Goal: Transaction & Acquisition: Download file/media

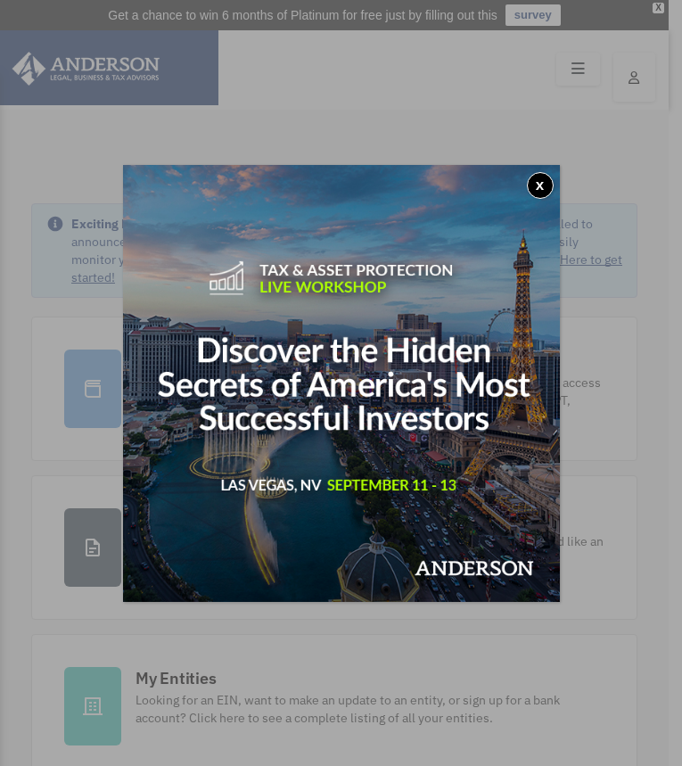
click at [542, 185] on button "x" at bounding box center [540, 185] width 27 height 27
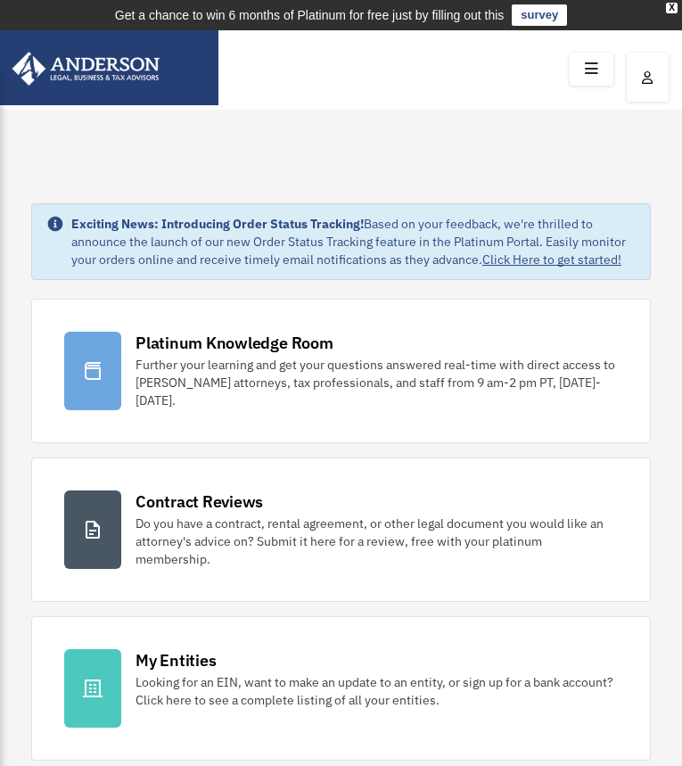
click at [595, 78] on icon at bounding box center [592, 69] width 26 height 28
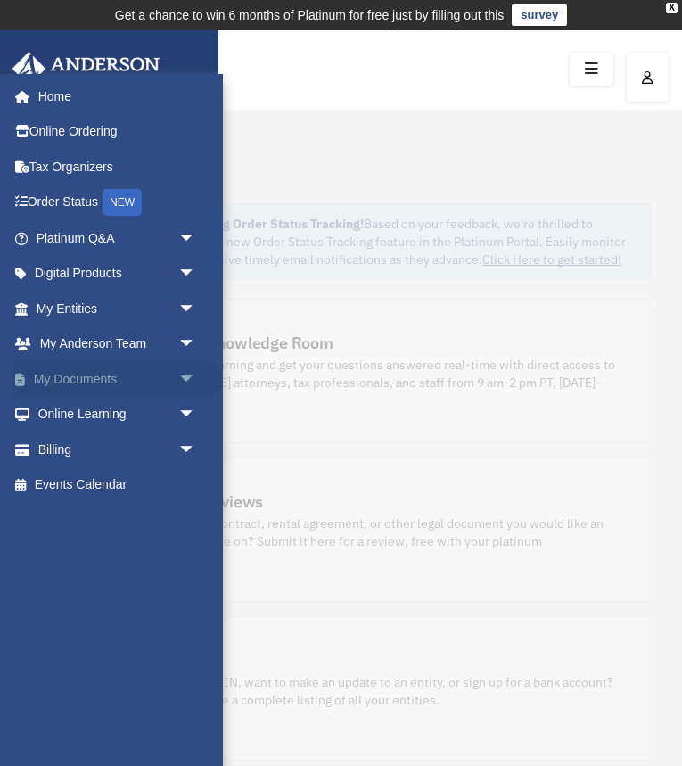
click at [100, 381] on link "My Documents arrow_drop_down" at bounding box center [117, 379] width 210 height 36
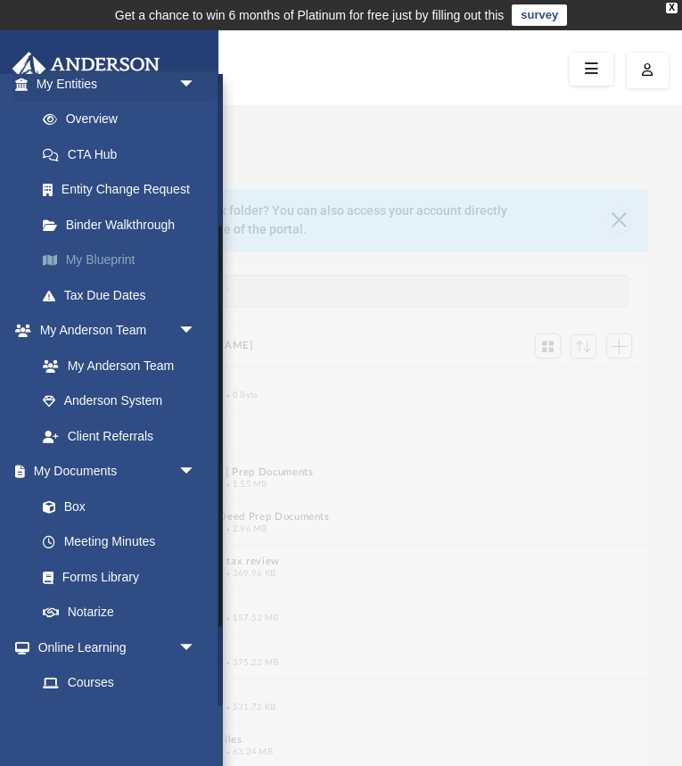
scroll to position [263, 0]
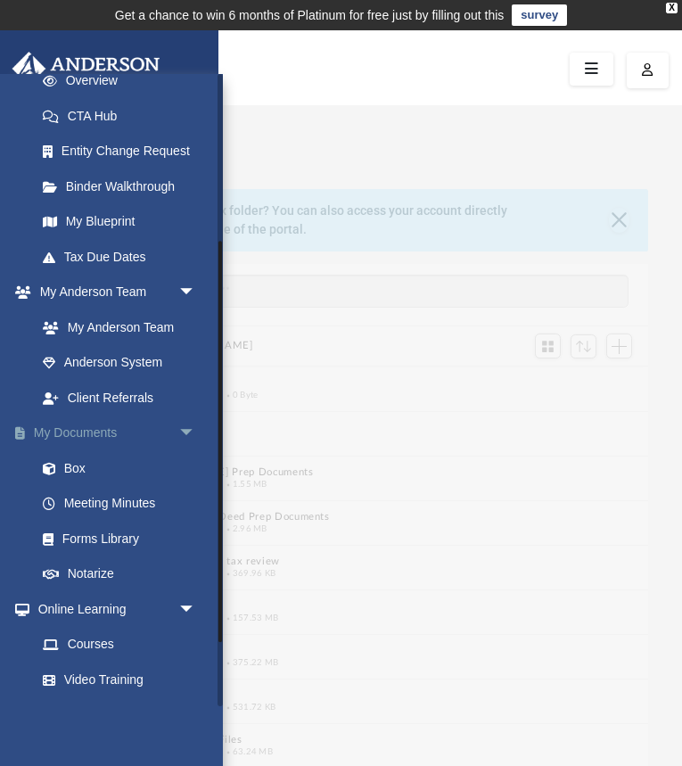
click at [95, 429] on link "My Documents arrow_drop_down" at bounding box center [117, 433] width 210 height 36
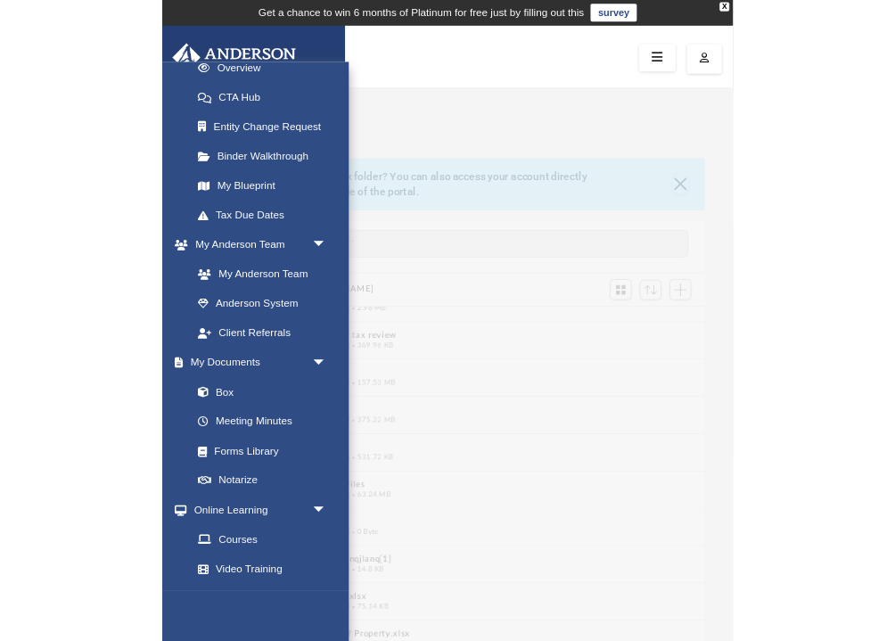
scroll to position [162, 0]
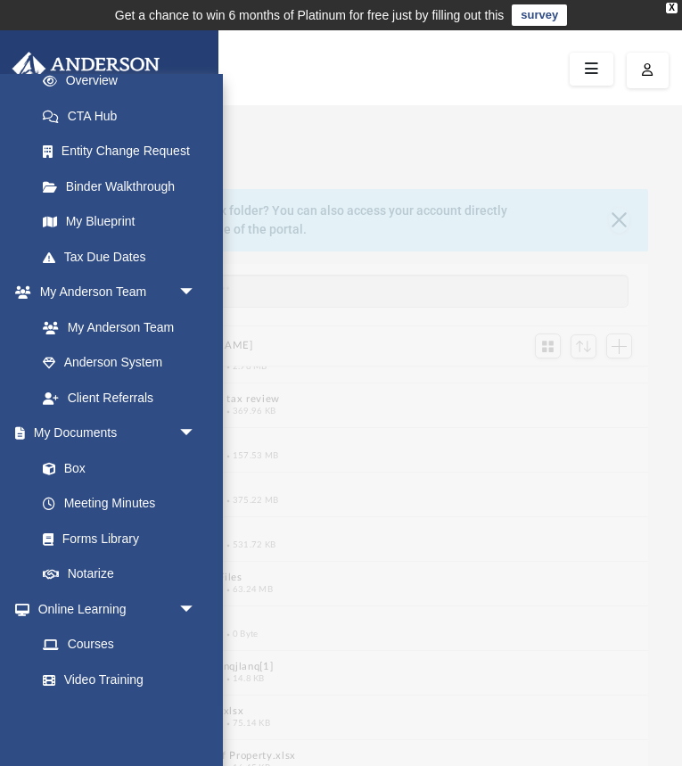
click at [414, 487] on button "Mail" at bounding box center [330, 488] width 504 height 12
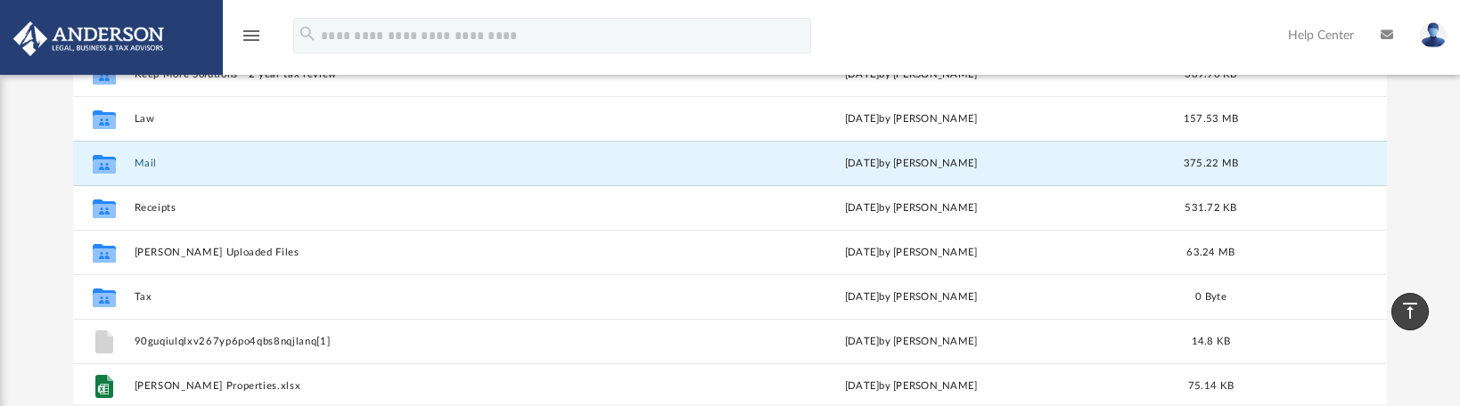
scroll to position [126, 0]
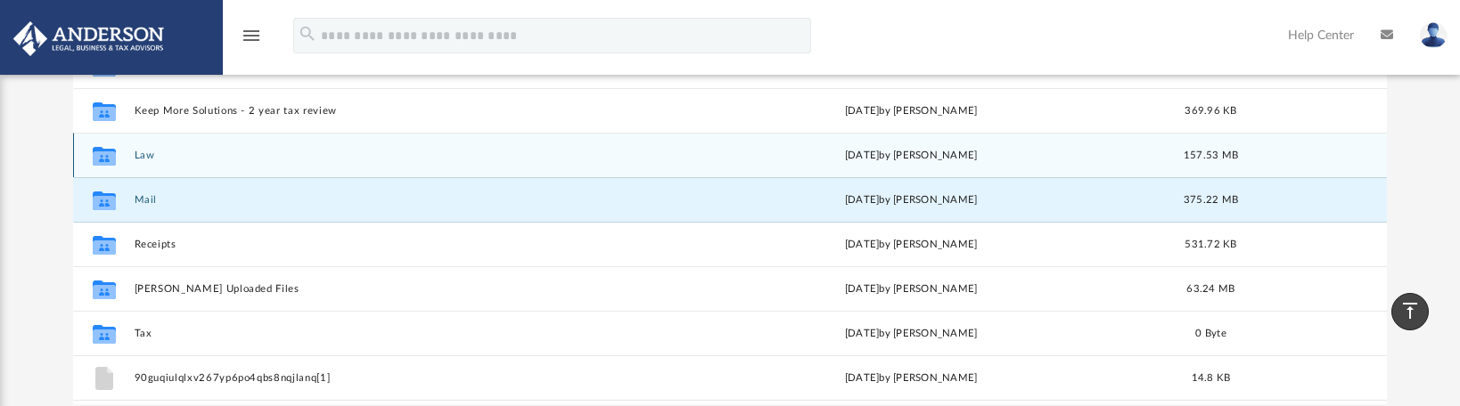
click at [133, 158] on div "Collaborated Folder Law Fri Jul 25 2025 by Randall Ritchie 157.53 MB" at bounding box center [730, 155] width 1314 height 45
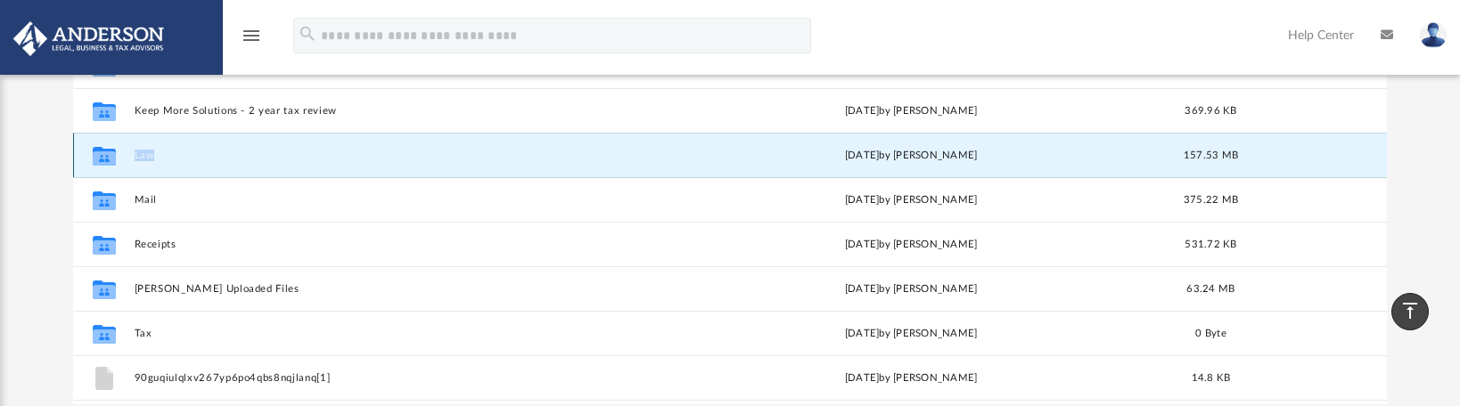
click at [133, 158] on div "Collaborated Folder Law Fri Jul 25 2025 by Randall Ritchie 157.53 MB" at bounding box center [730, 155] width 1314 height 45
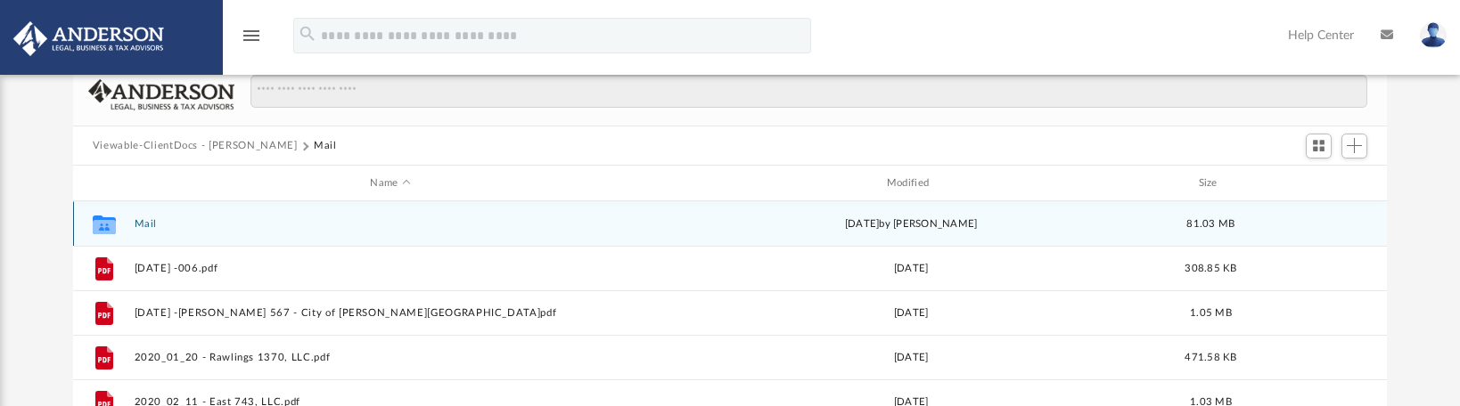
scroll to position [0, 0]
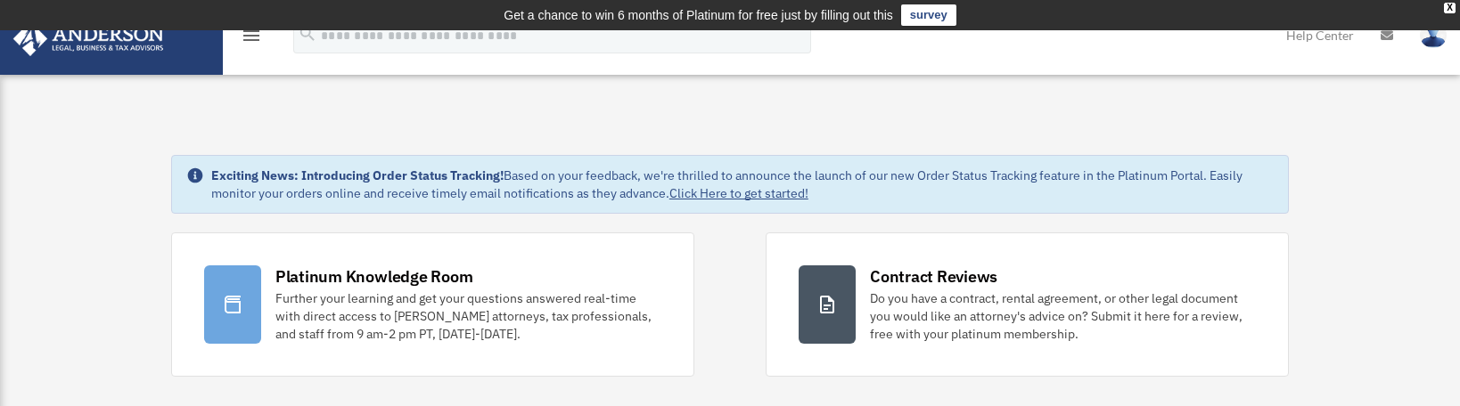
click at [248, 39] on icon "menu" at bounding box center [251, 35] width 21 height 21
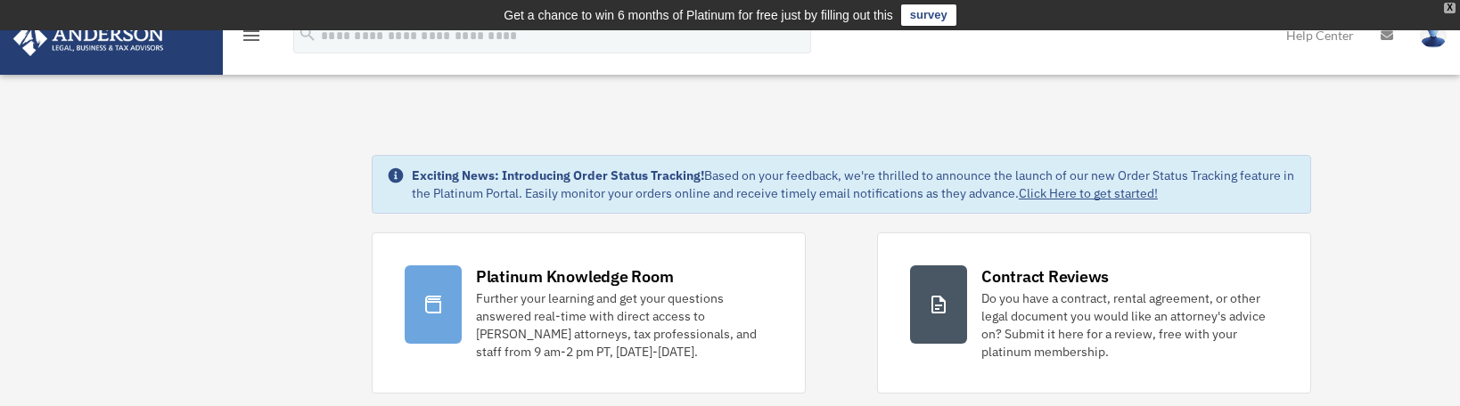
click at [1451, 10] on div "X" at bounding box center [1450, 8] width 12 height 11
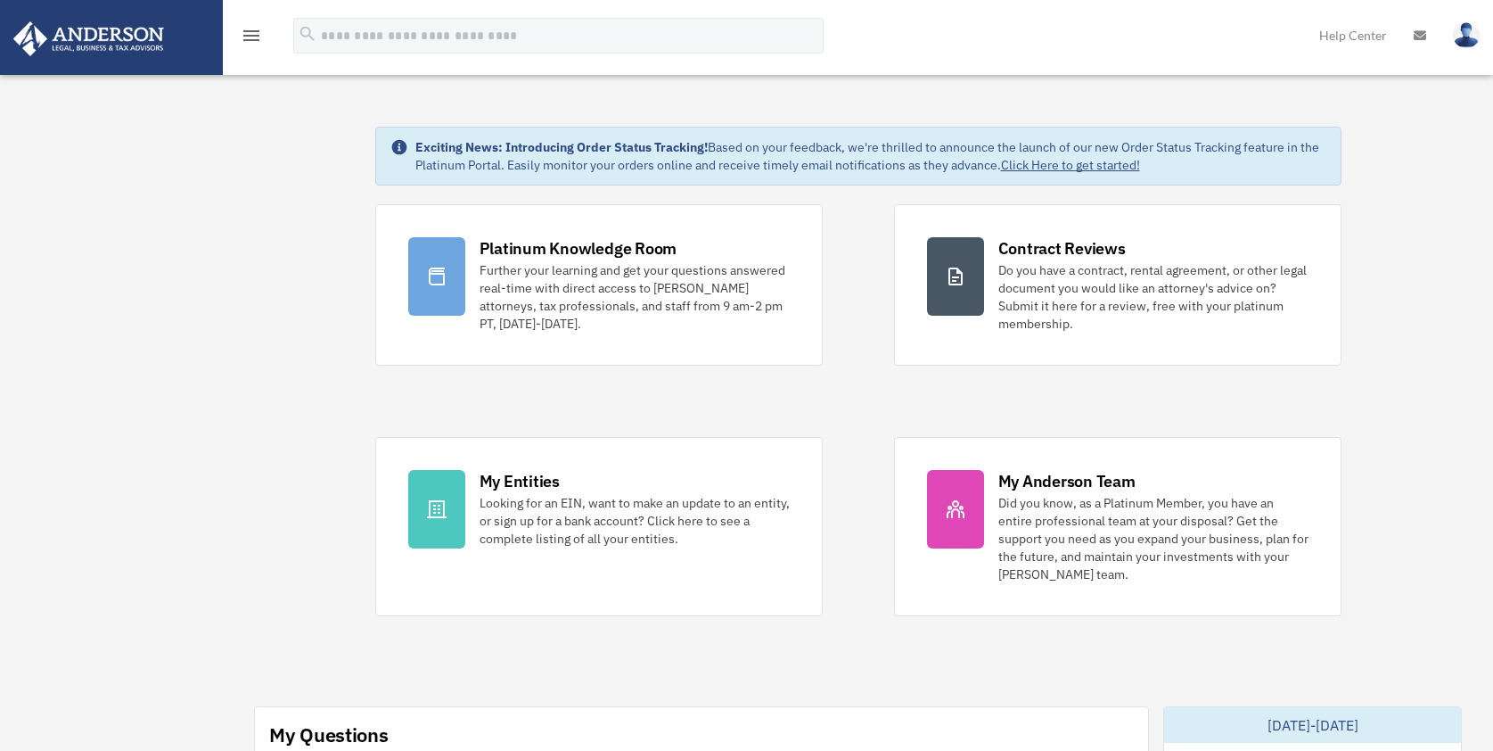
click at [249, 40] on icon "menu" at bounding box center [251, 35] width 21 height 21
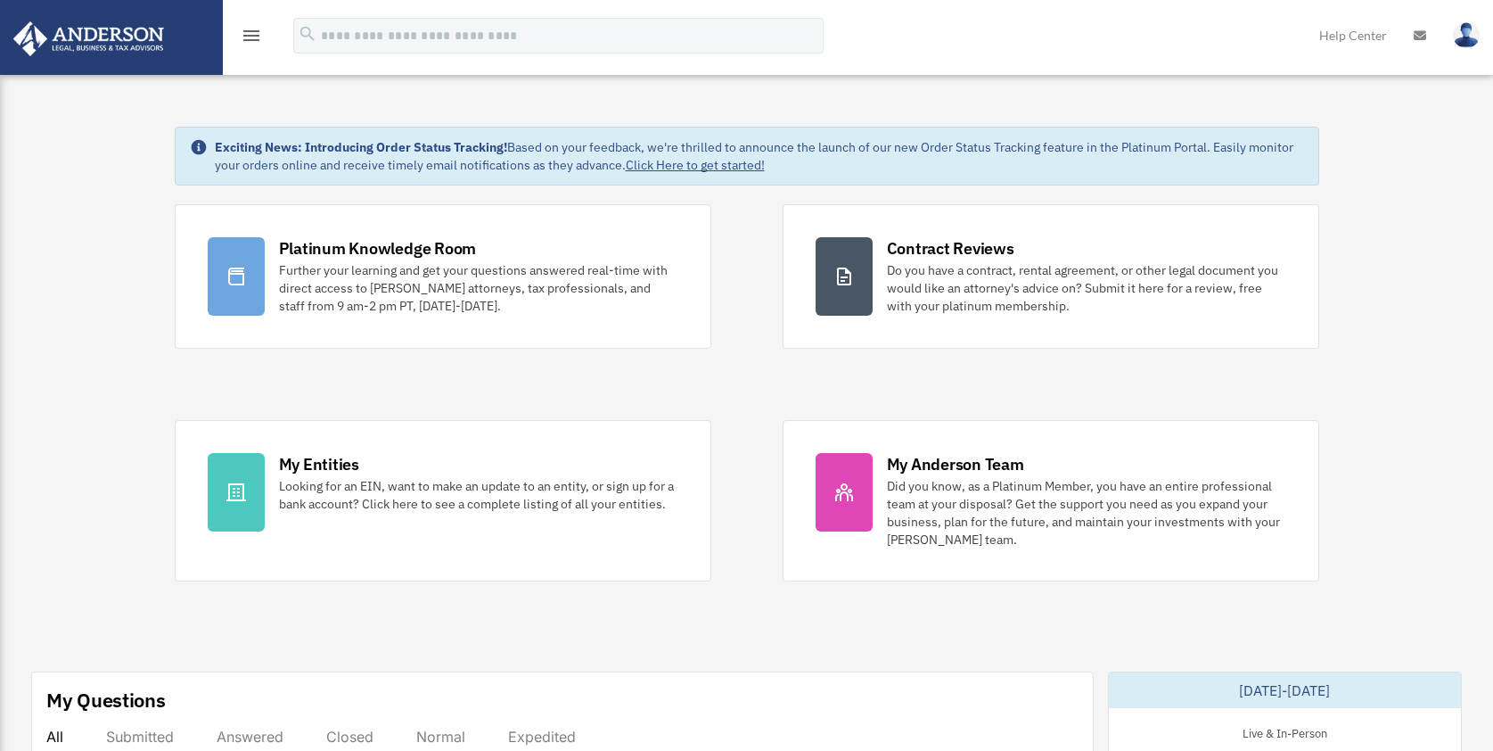
click at [249, 40] on icon "menu" at bounding box center [251, 35] width 21 height 21
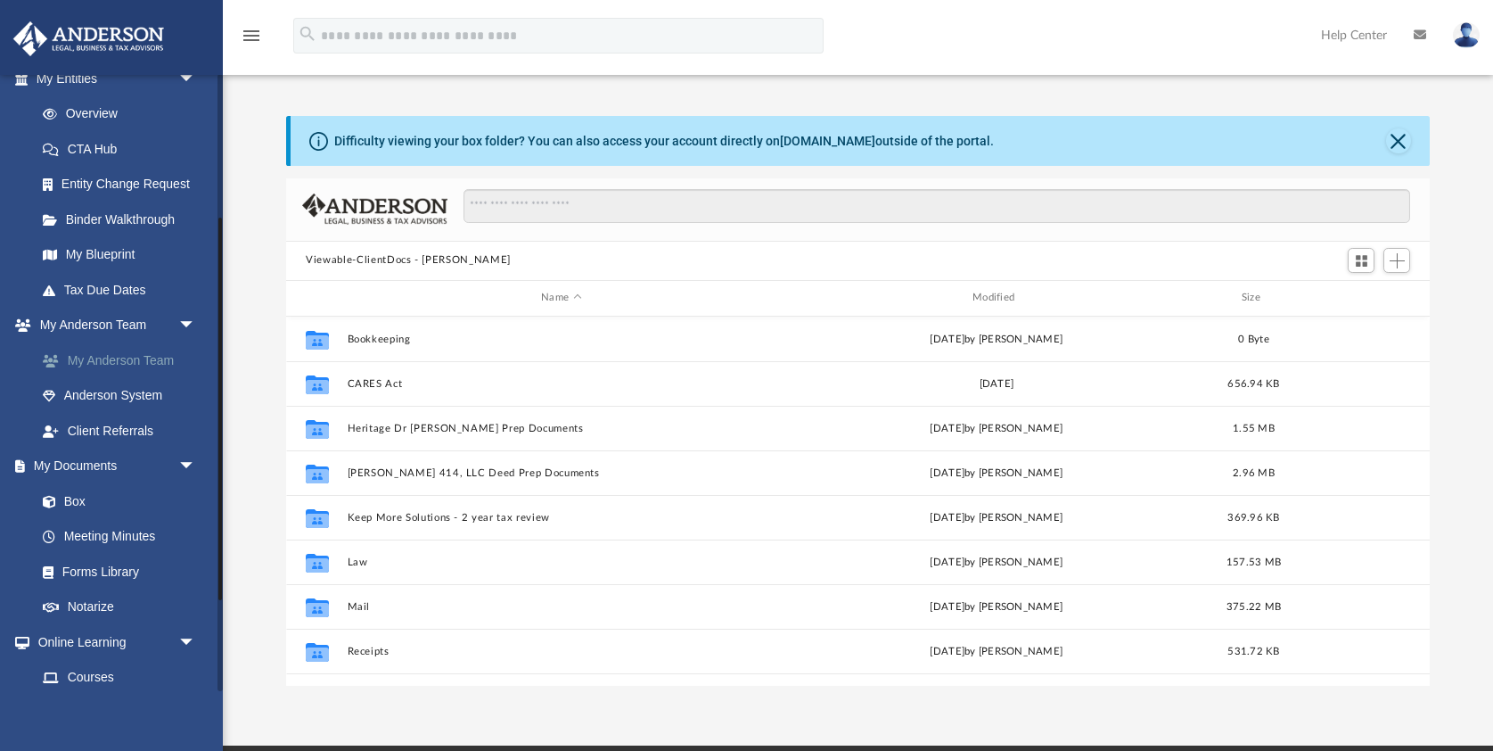
scroll to position [232, 0]
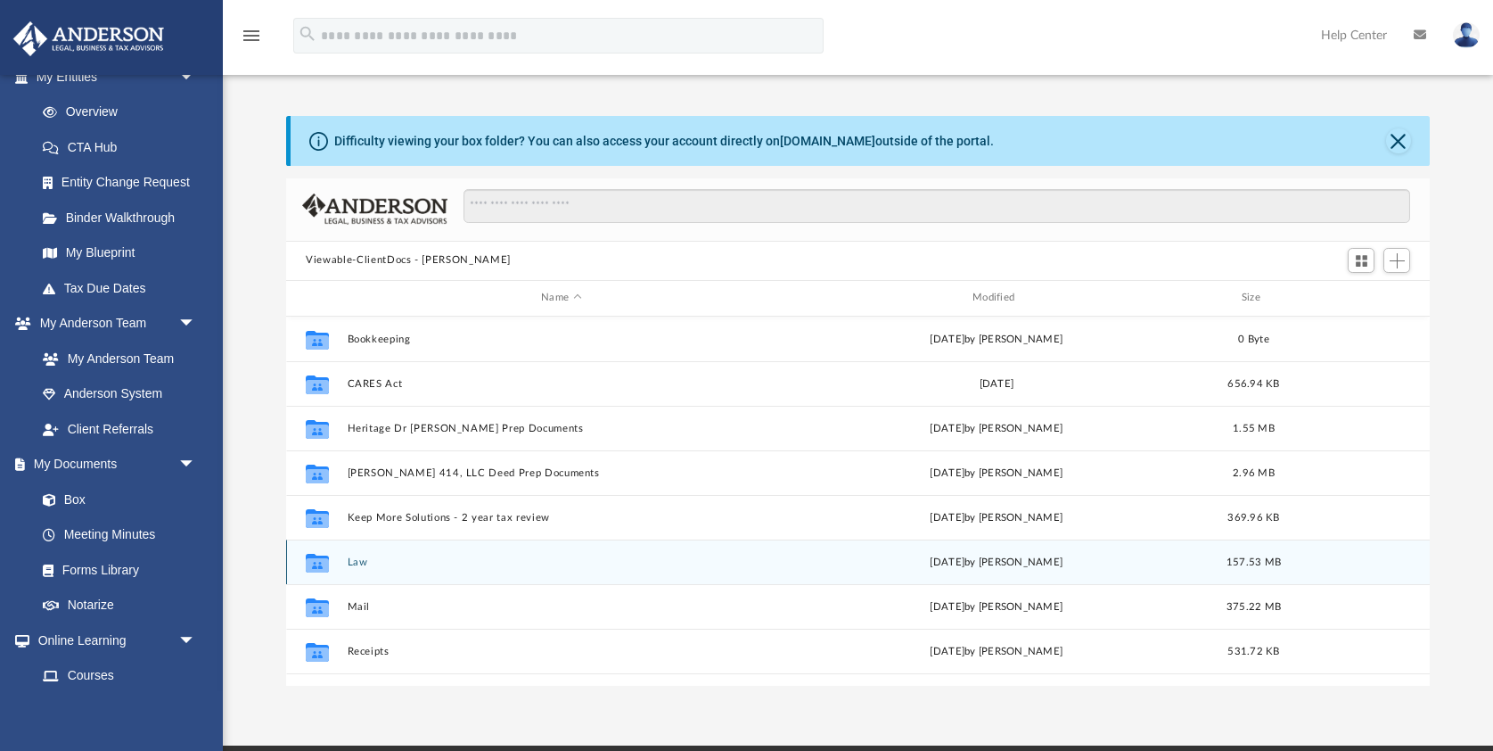
click at [357, 562] on button "Law" at bounding box center [562, 561] width 428 height 12
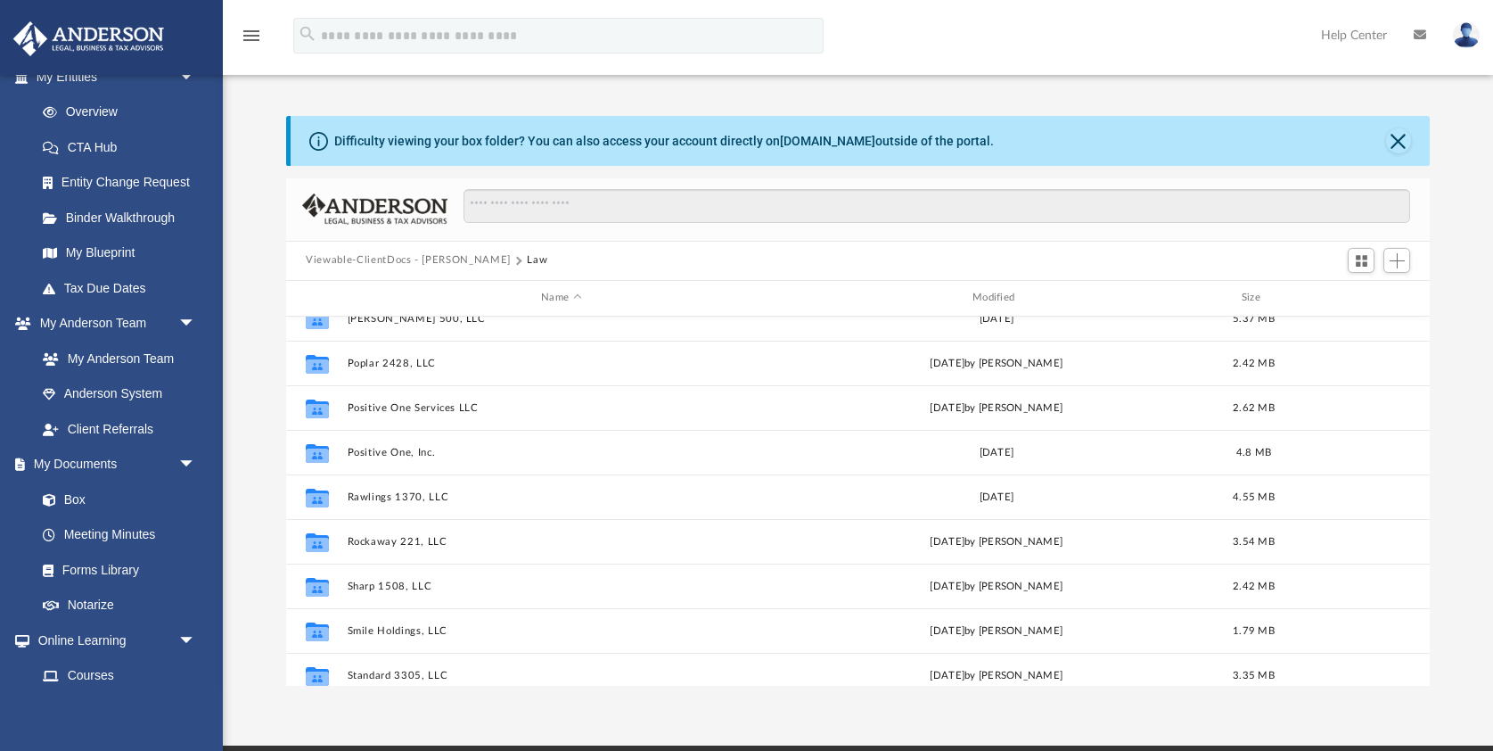
scroll to position [1368, 0]
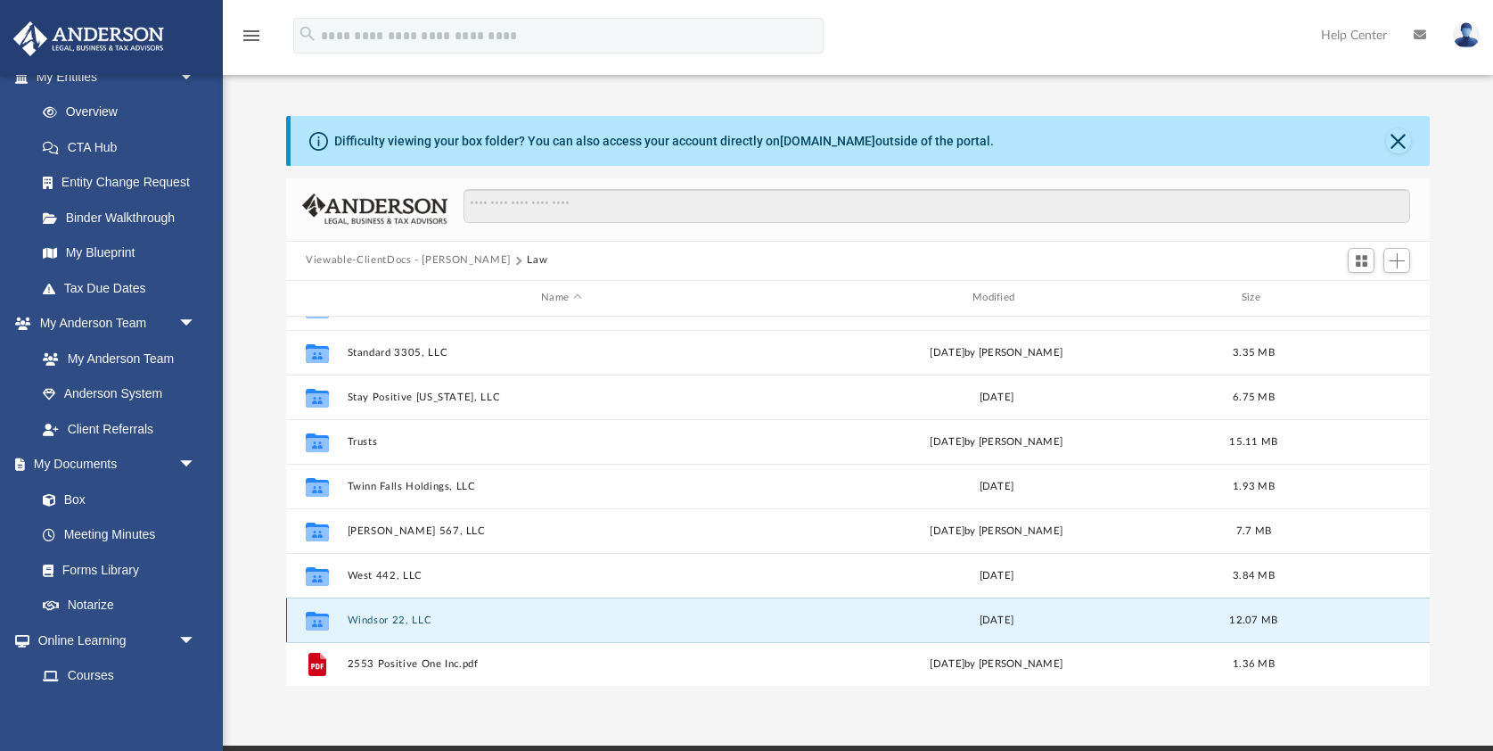
click at [381, 621] on button "Windsor 22, LLC" at bounding box center [562, 619] width 428 height 12
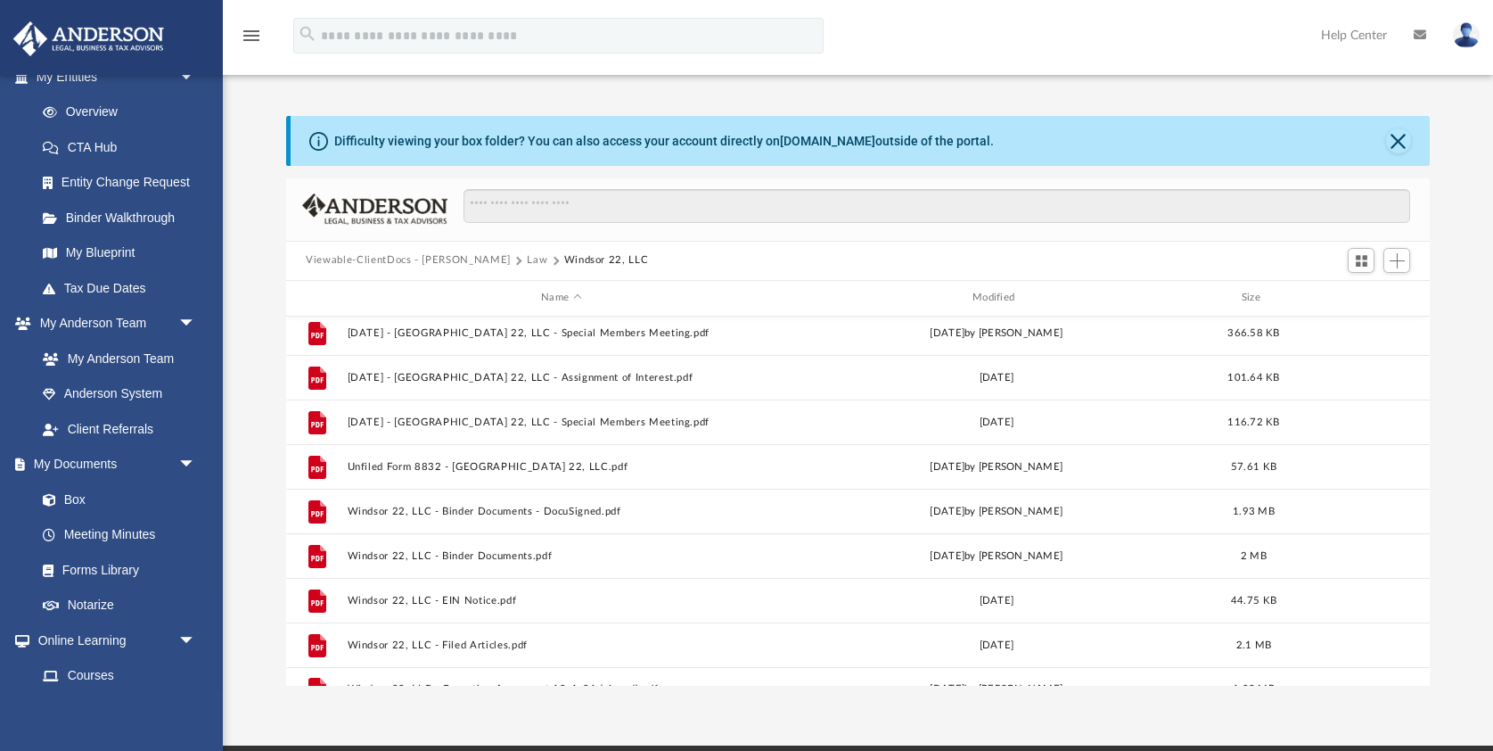
scroll to position [254, 0]
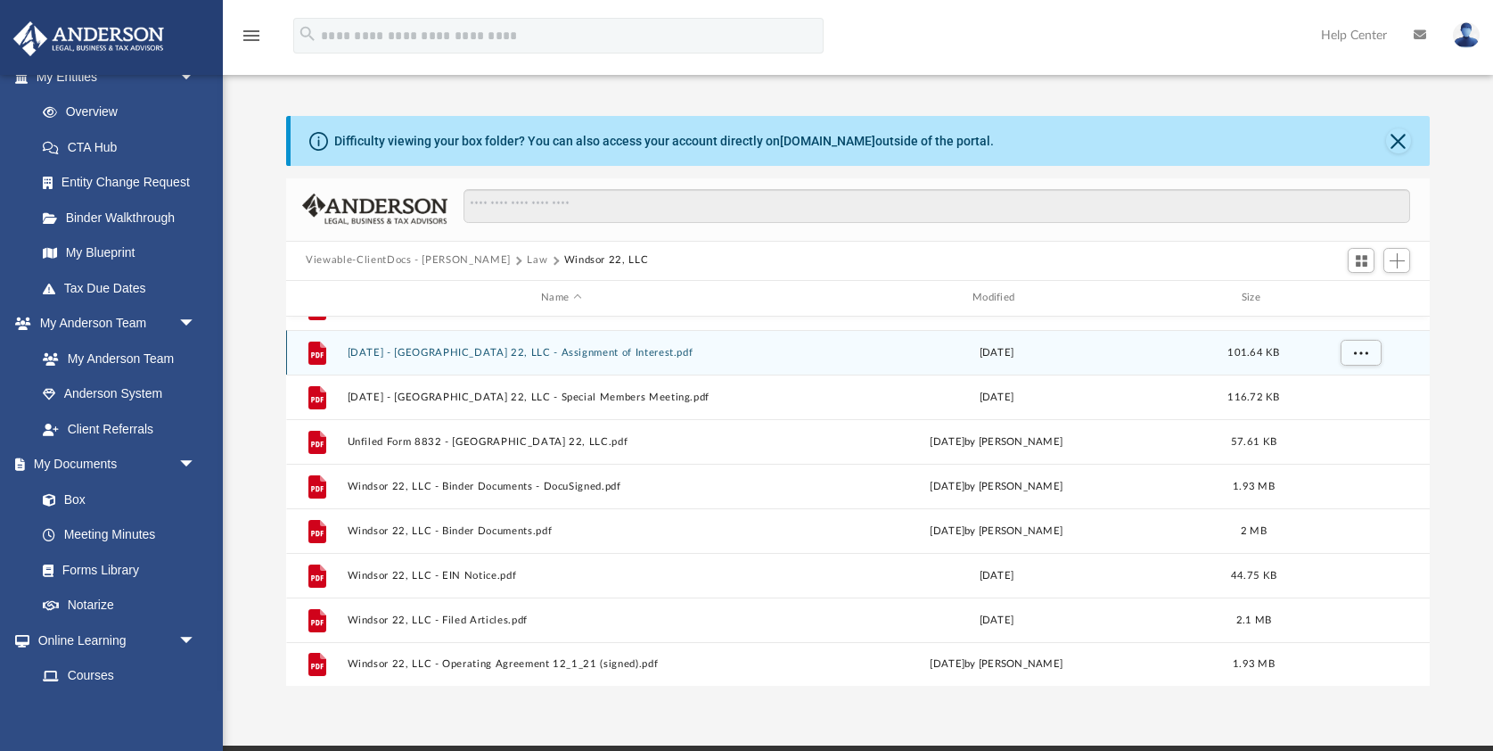
click at [475, 348] on button "2024.03.14 - Windsor 22, LLC - Assignment of Interest.pdf" at bounding box center [562, 352] width 428 height 12
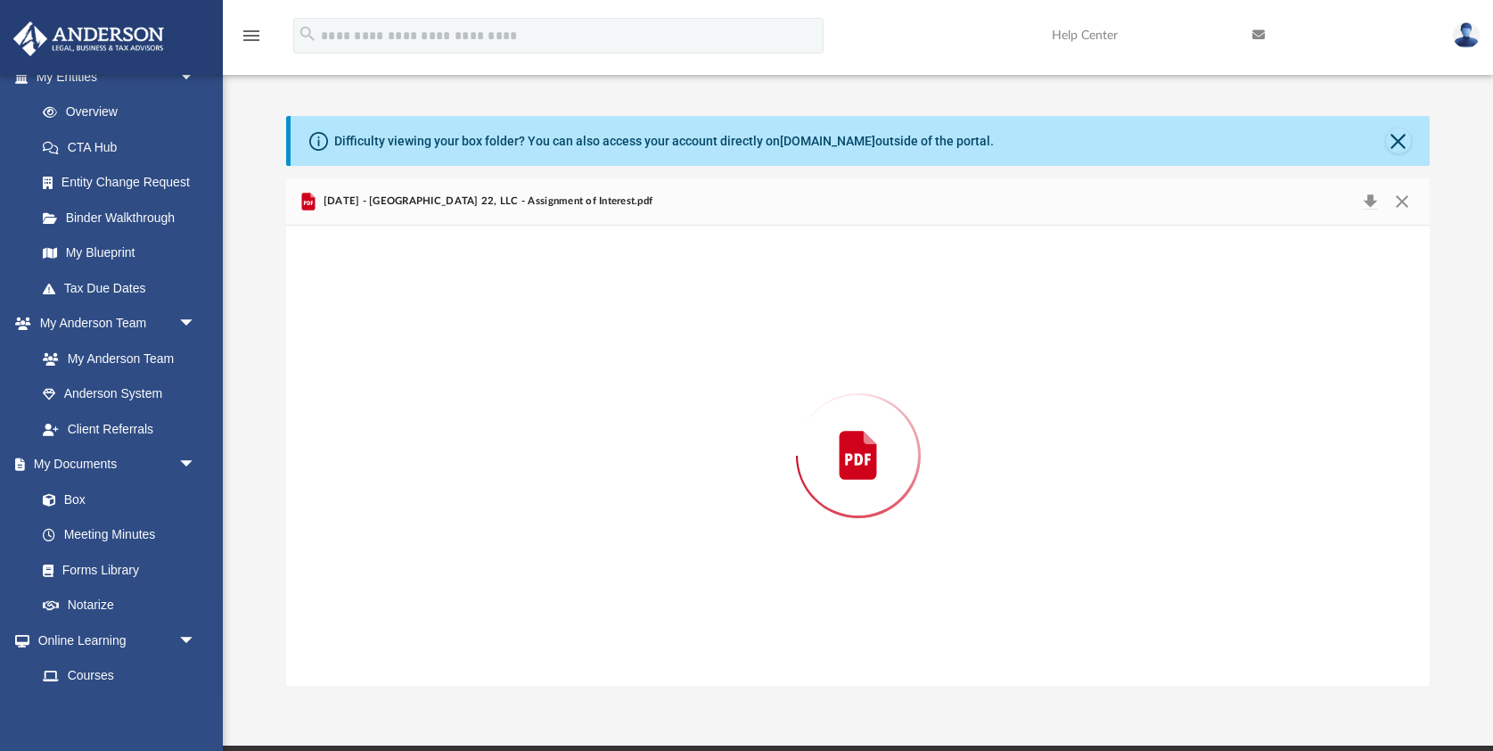
click at [475, 348] on div "Preview" at bounding box center [858, 456] width 1144 height 460
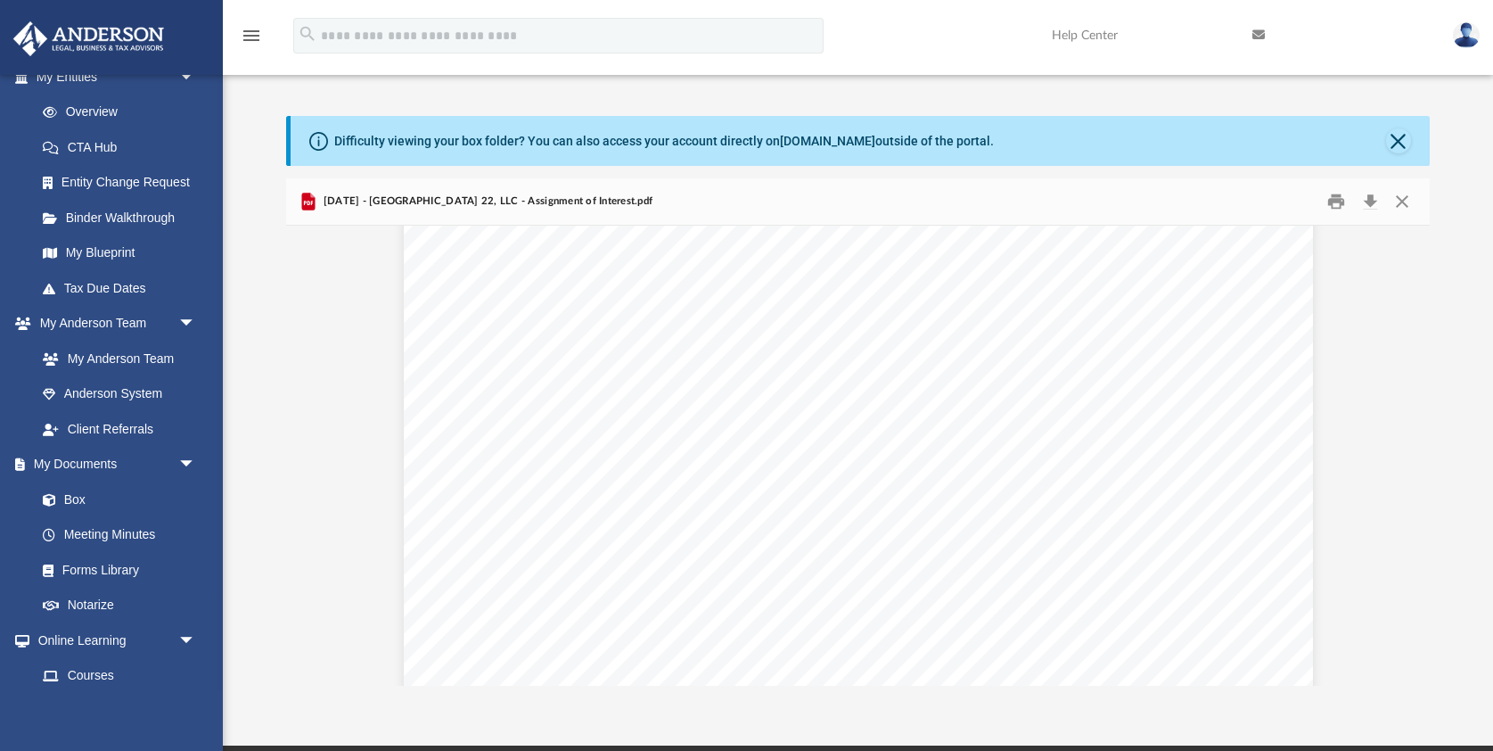
scroll to position [1793, 0]
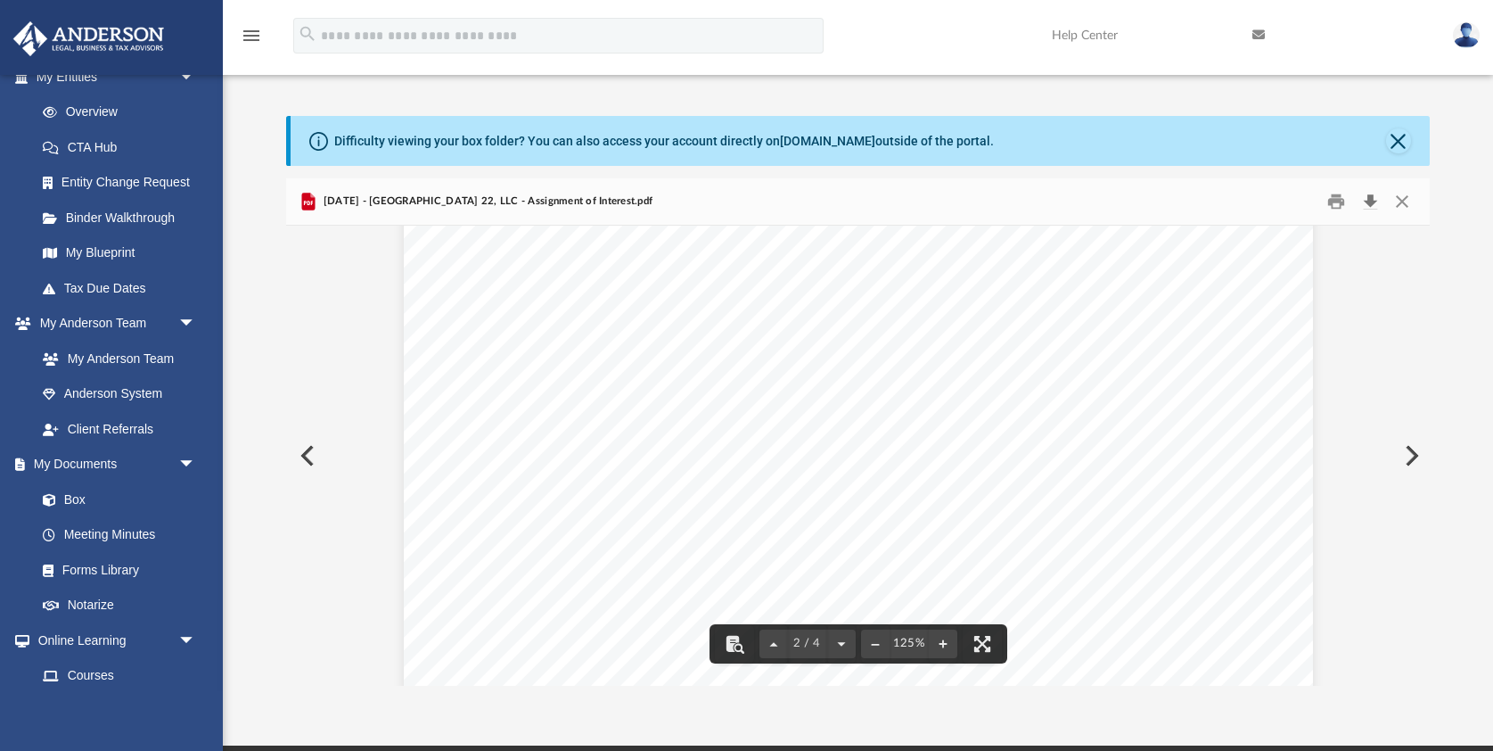
click at [1366, 200] on button "Download" at bounding box center [1370, 201] width 32 height 28
